Goal: Navigation & Orientation: Find specific page/section

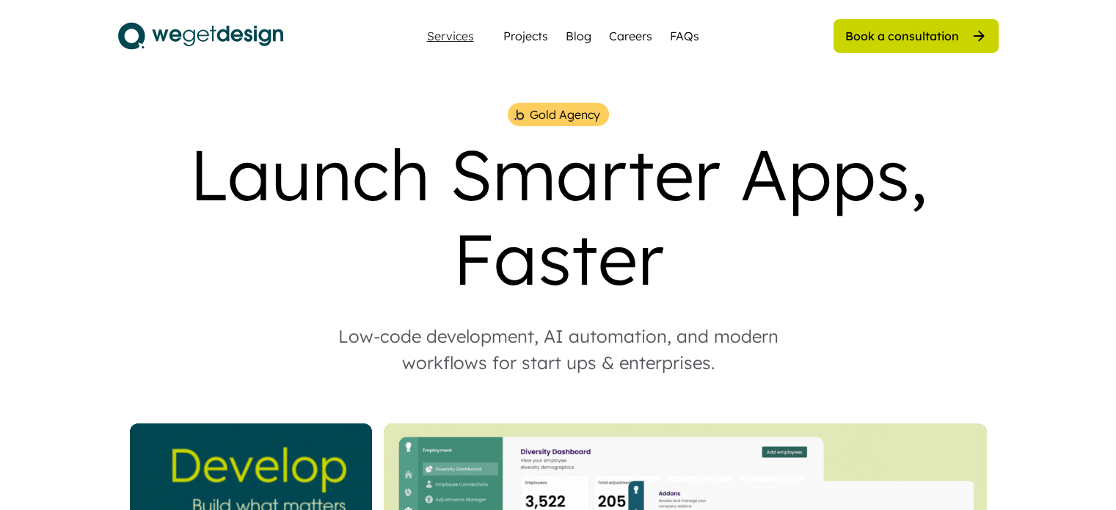
click at [443, 36] on div "Services" at bounding box center [450, 36] width 59 height 12
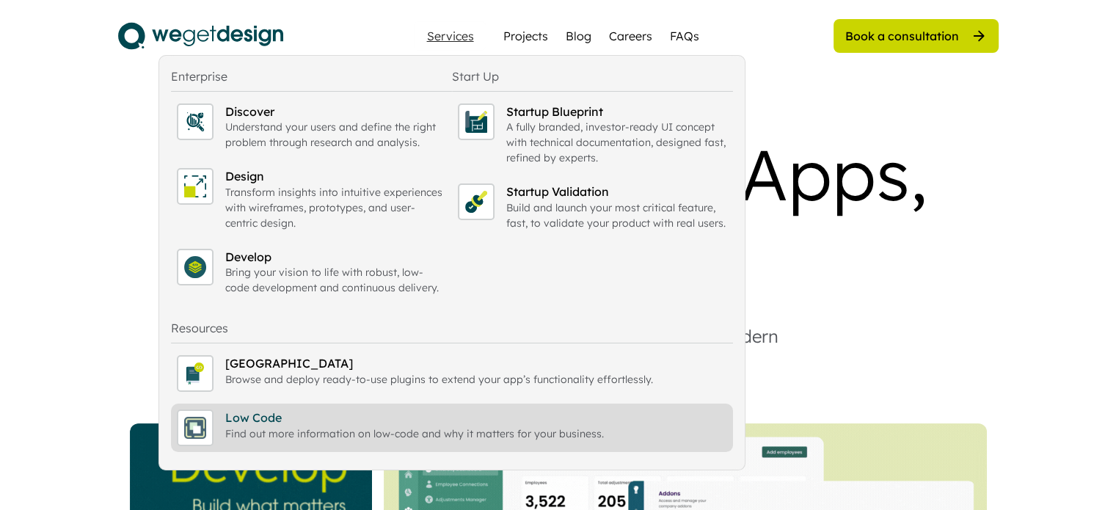
click at [279, 438] on div "Find out more information on low-code and why it matters for your business." at bounding box center [476, 433] width 502 height 15
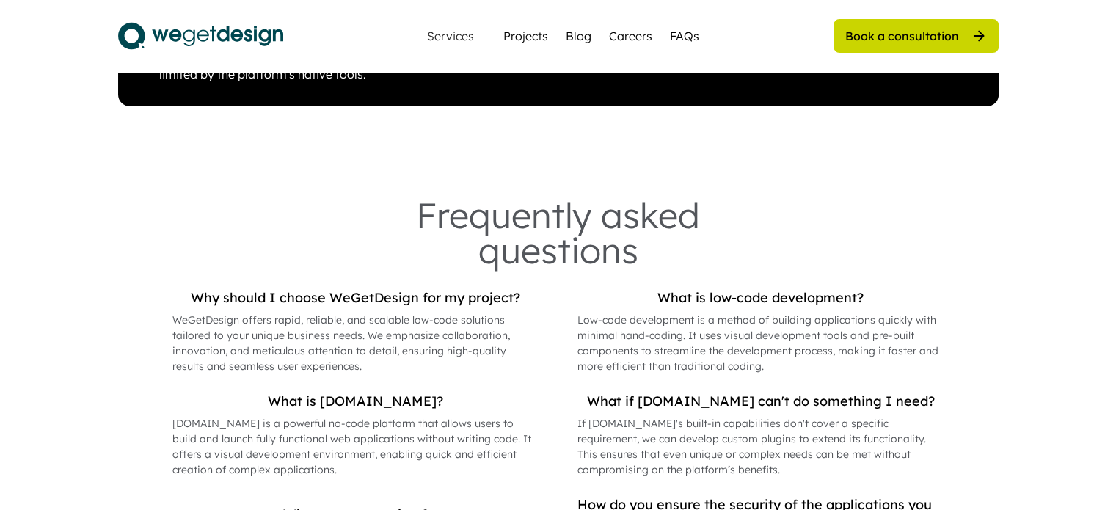
scroll to position [3289, 0]
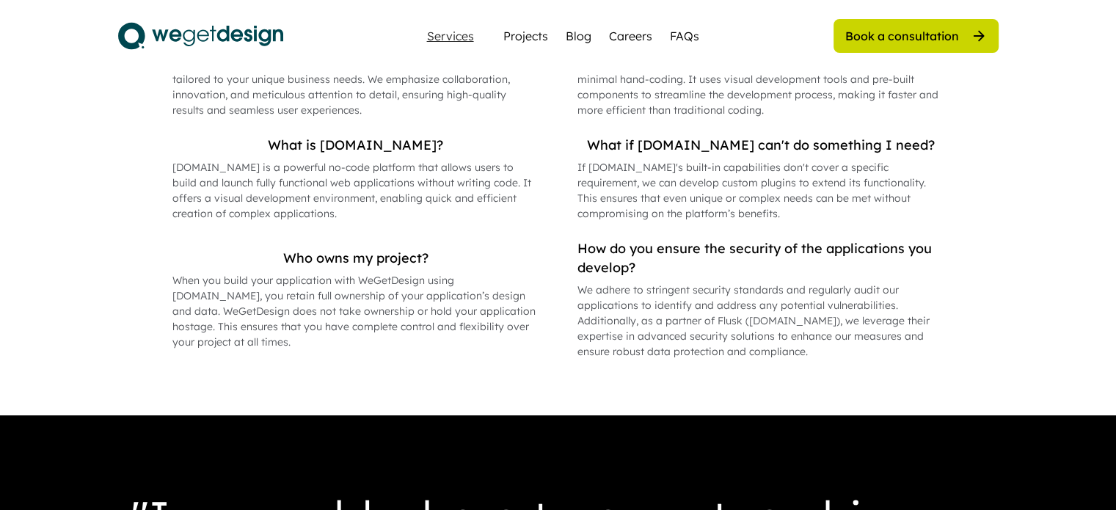
click at [446, 37] on div "Services" at bounding box center [450, 36] width 59 height 12
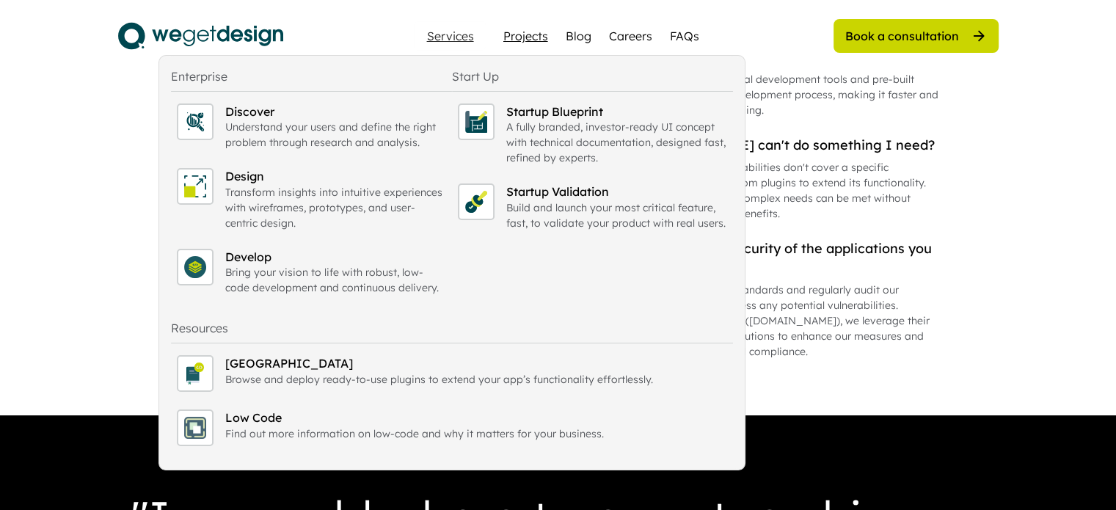
click at [538, 36] on div "Projects" at bounding box center [526, 36] width 45 height 18
